Goal: Information Seeking & Learning: Learn about a topic

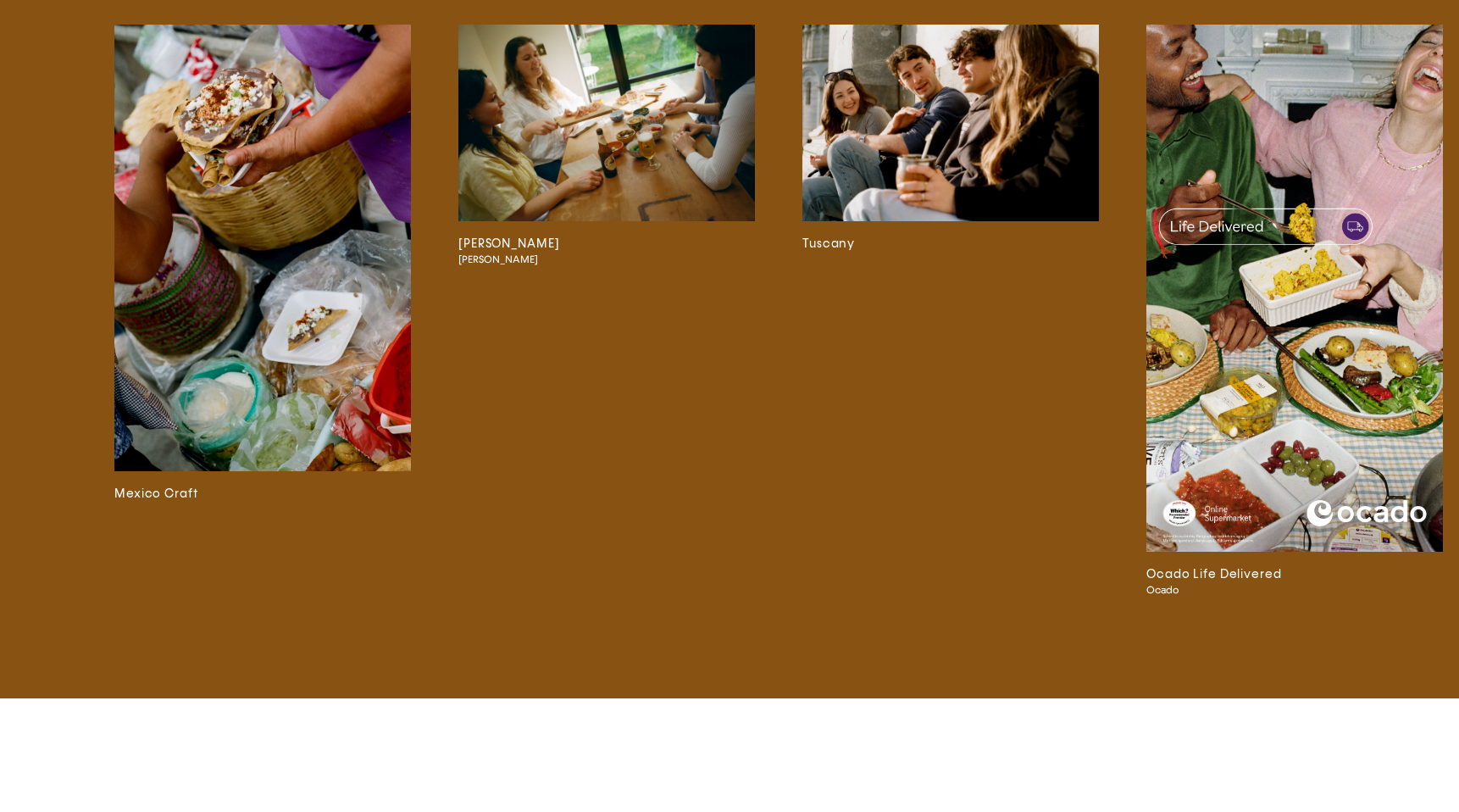
scroll to position [4336, 0]
click at [944, 407] on img at bounding box center [1294, 287] width 297 height 527
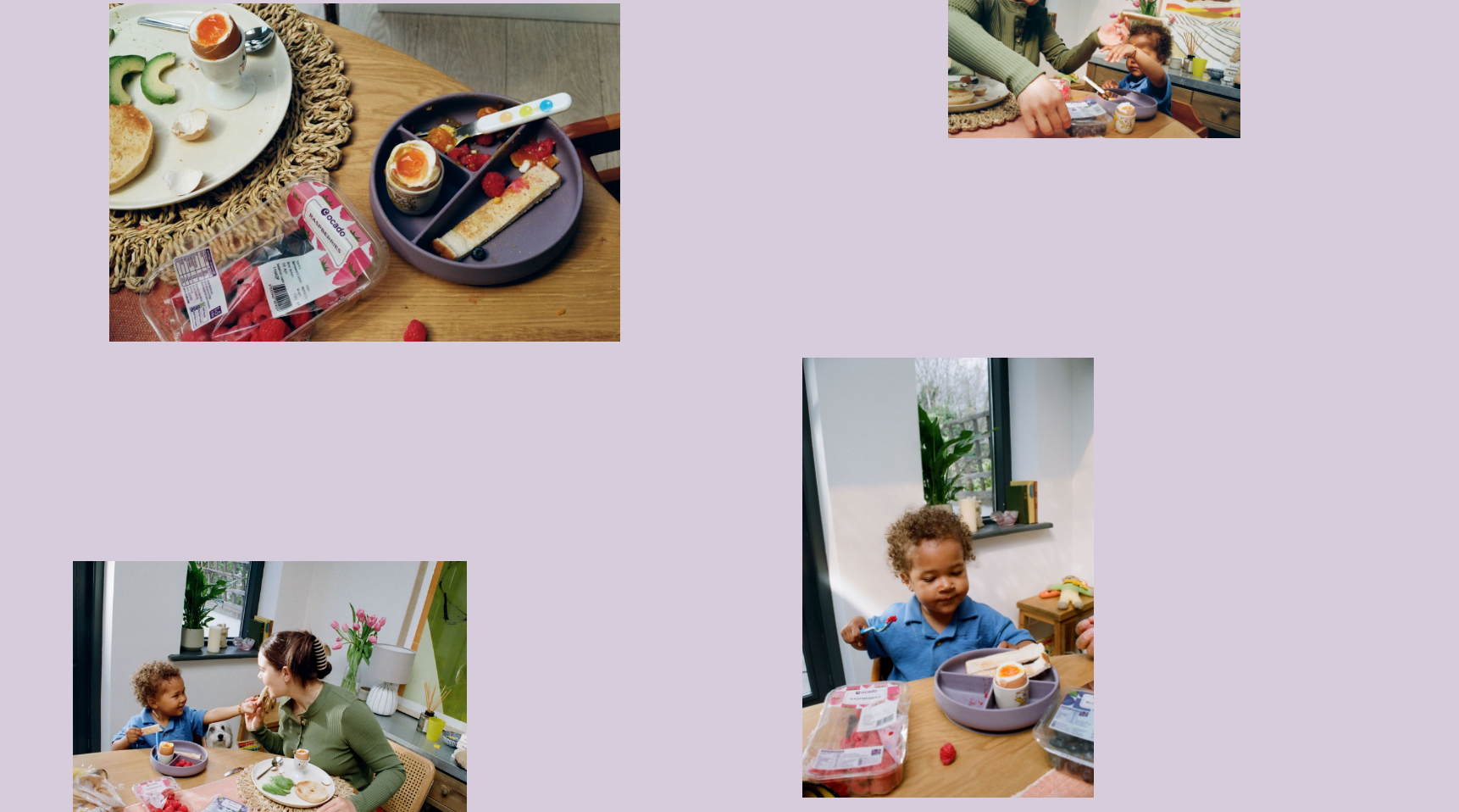
scroll to position [4304, 0]
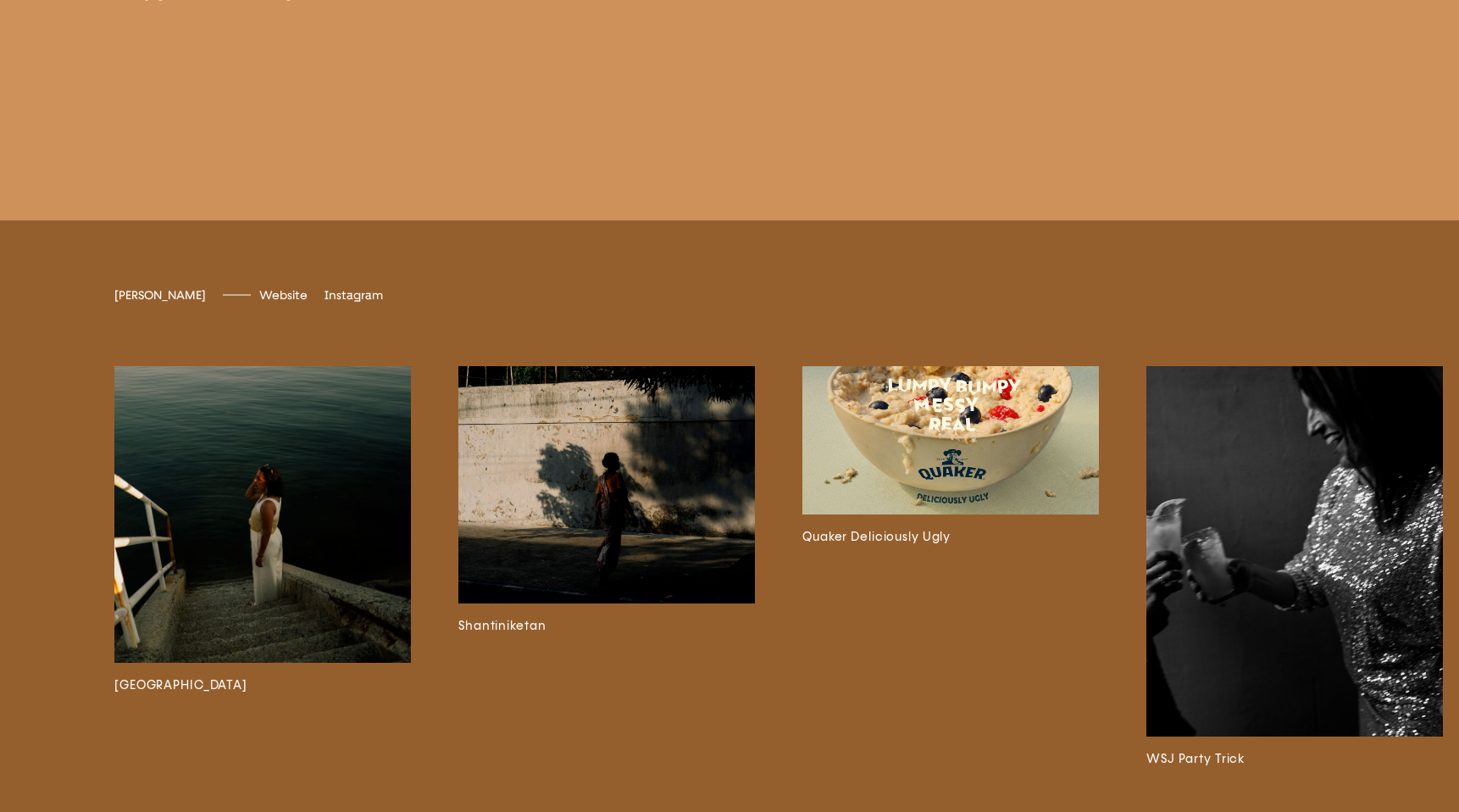
scroll to position [4519, 0]
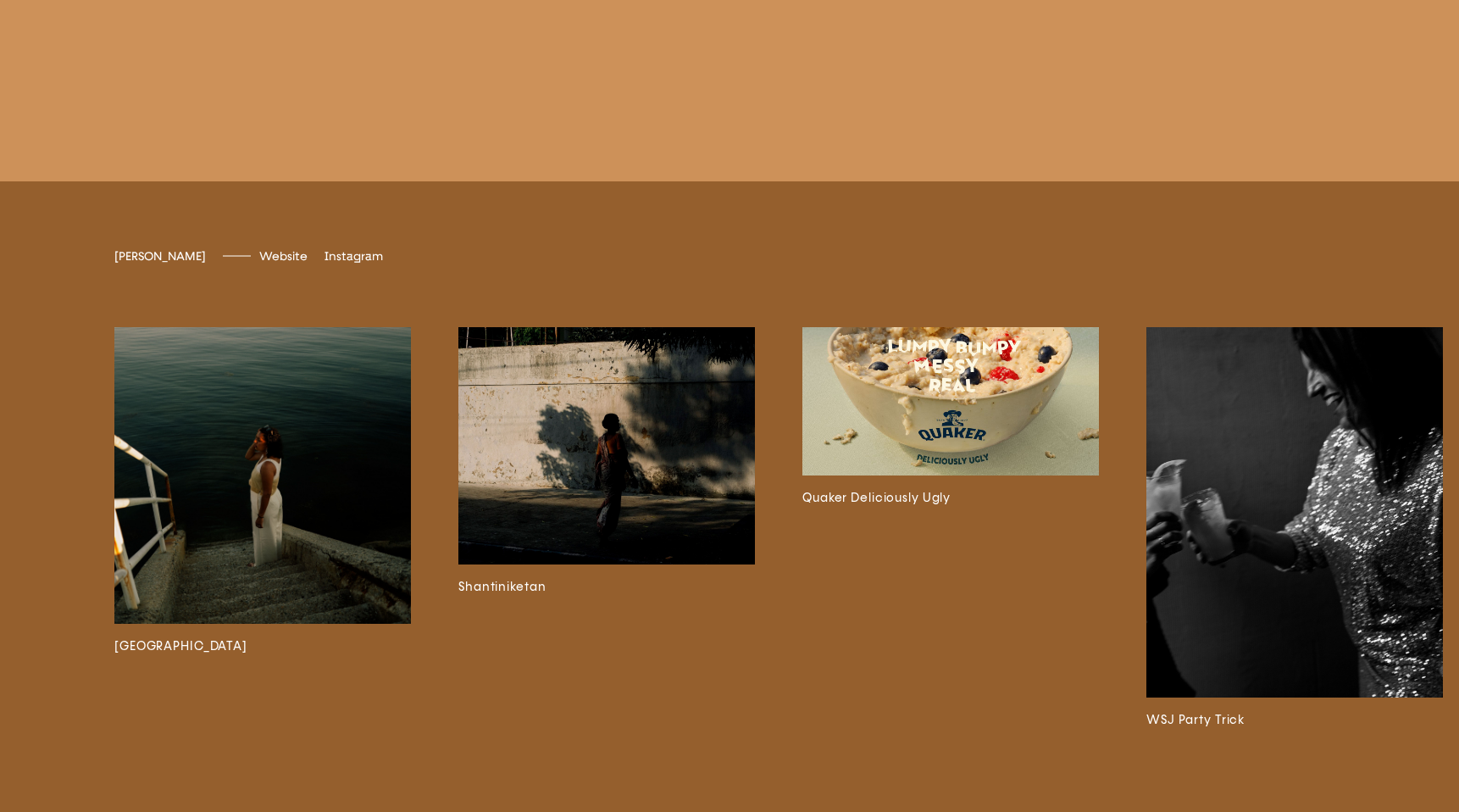
click at [944, 423] on img at bounding box center [951, 401] width 297 height 148
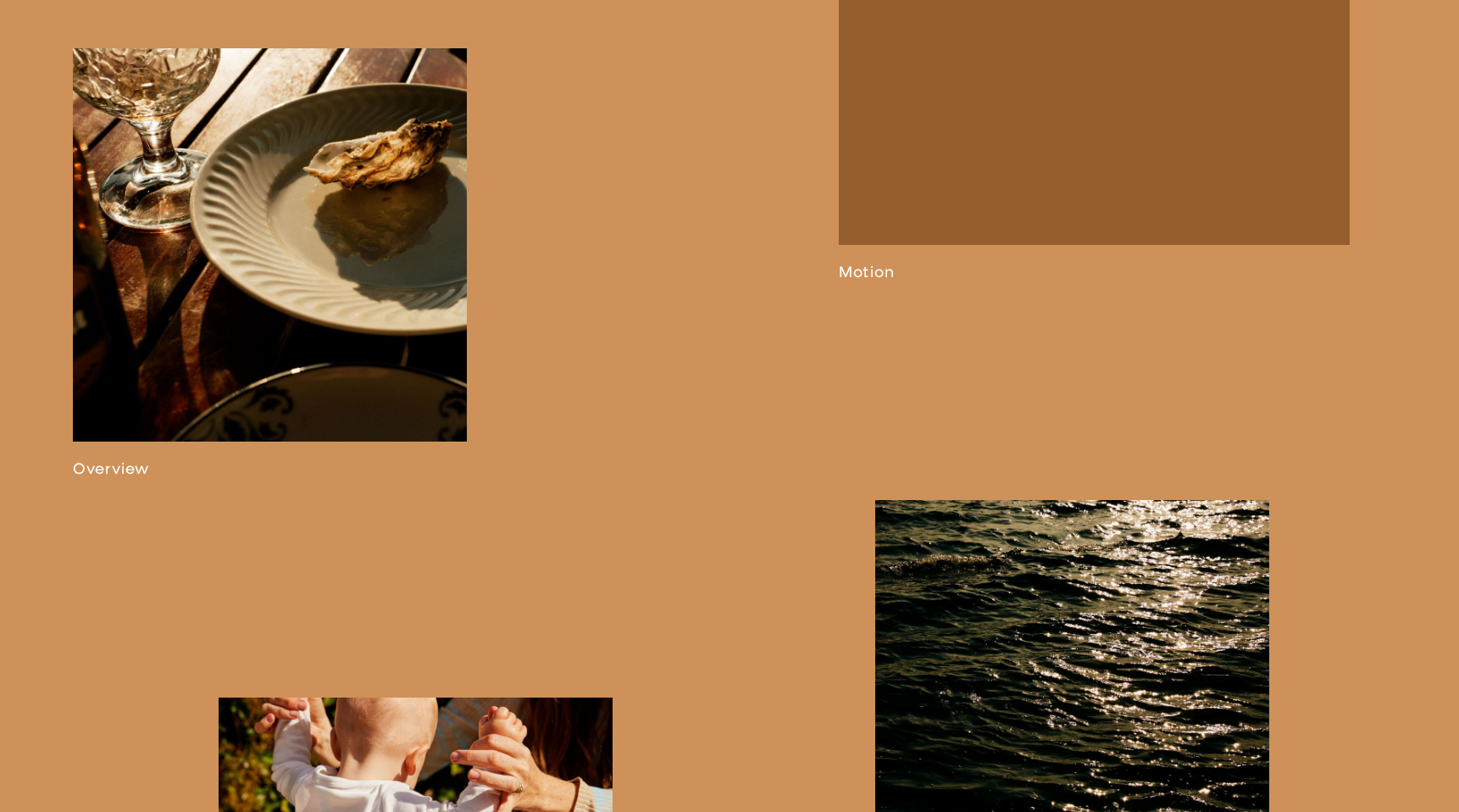
scroll to position [1179, 0]
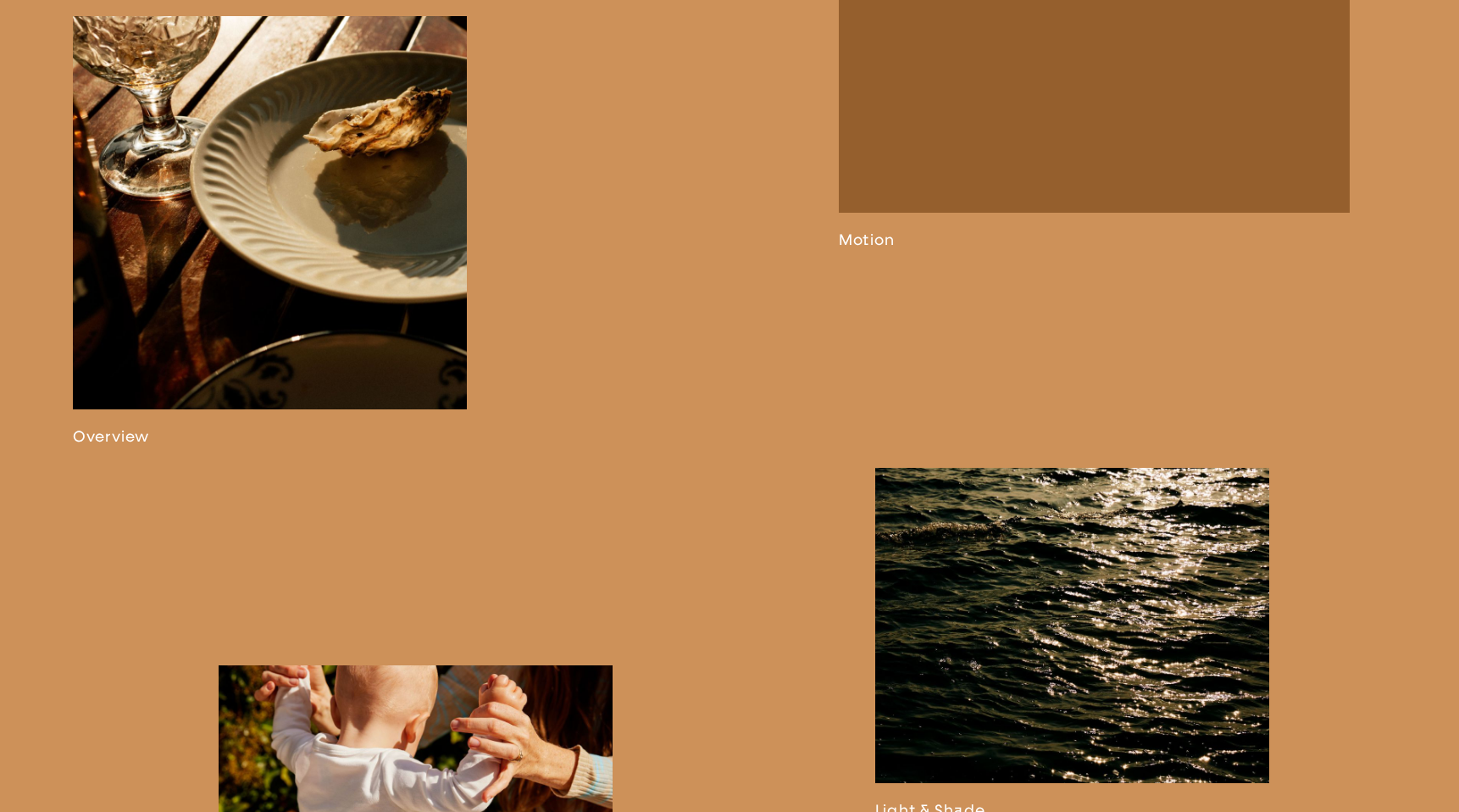
click at [293, 317] on link at bounding box center [270, 232] width 394 height 431
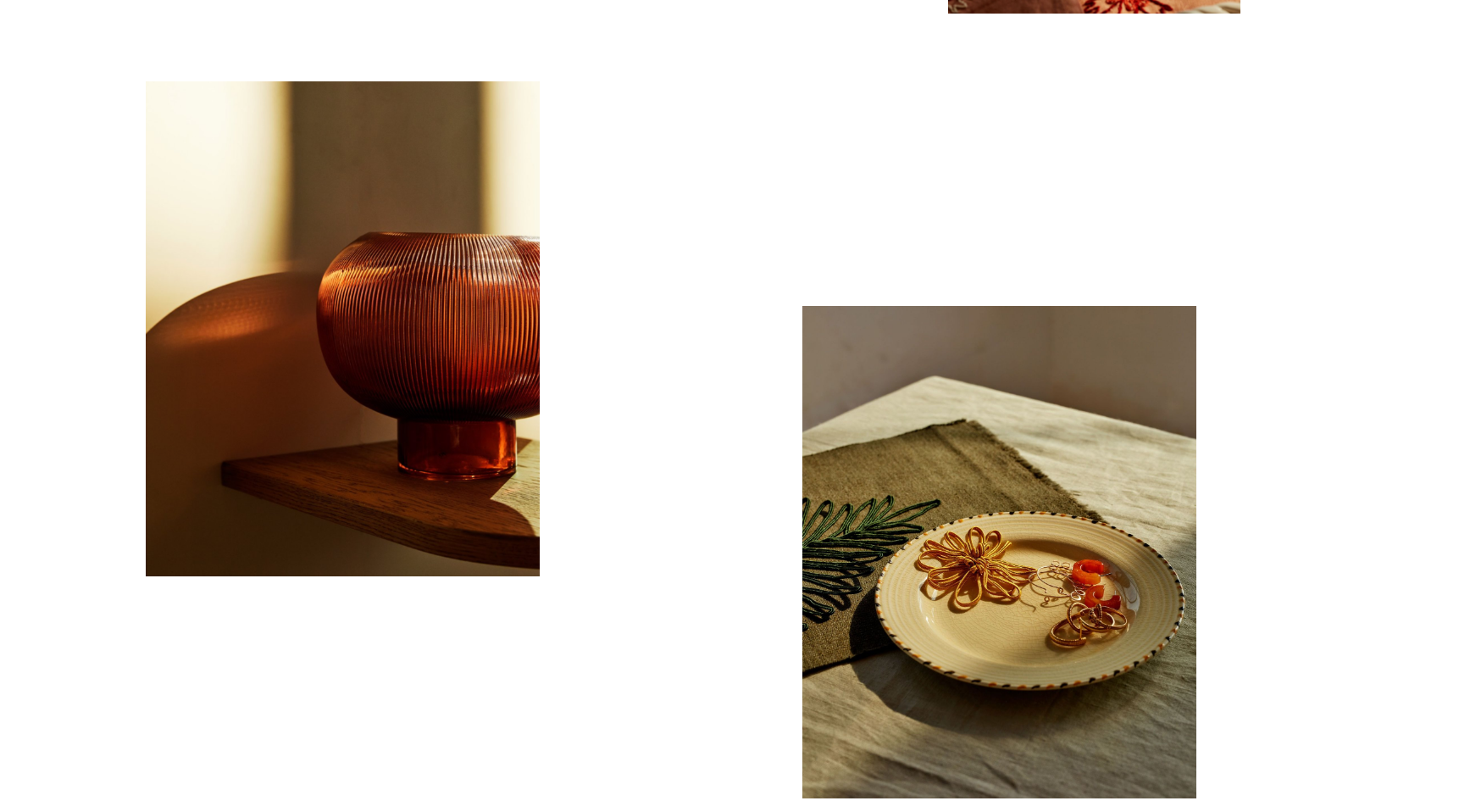
scroll to position [9923, 0]
